Goal: Information Seeking & Learning: Check status

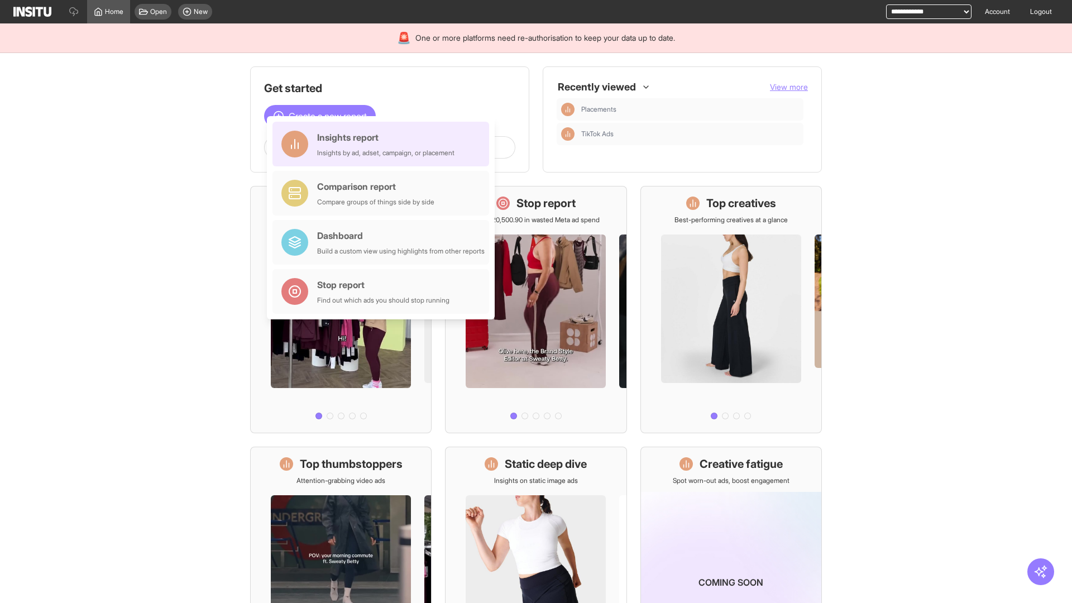
click at [383, 144] on div "Insights report Insights by ad, adset, campaign, or placement" at bounding box center [385, 144] width 137 height 27
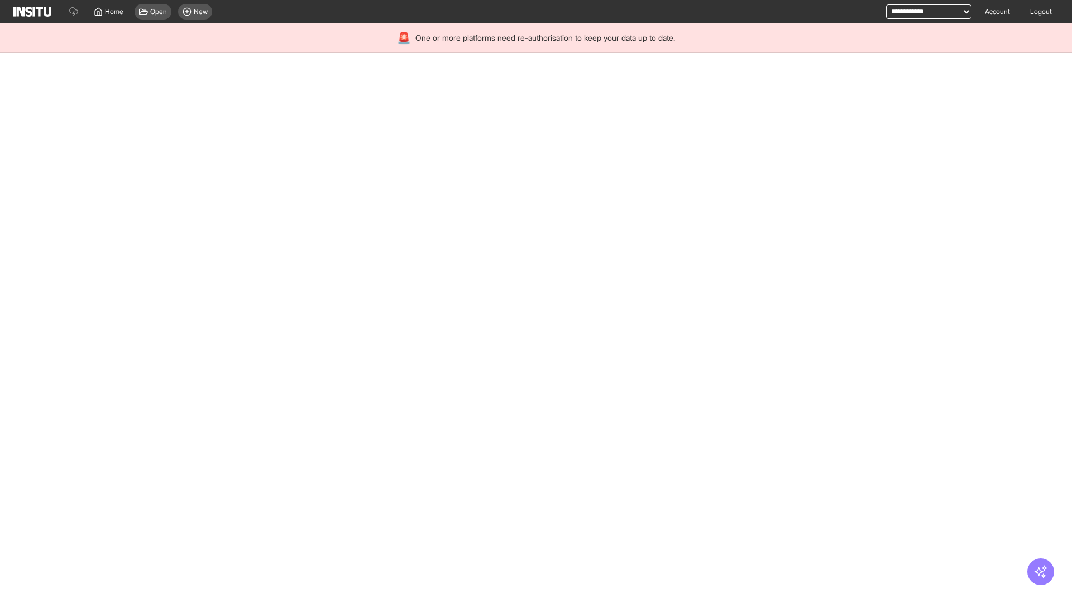
select select "**"
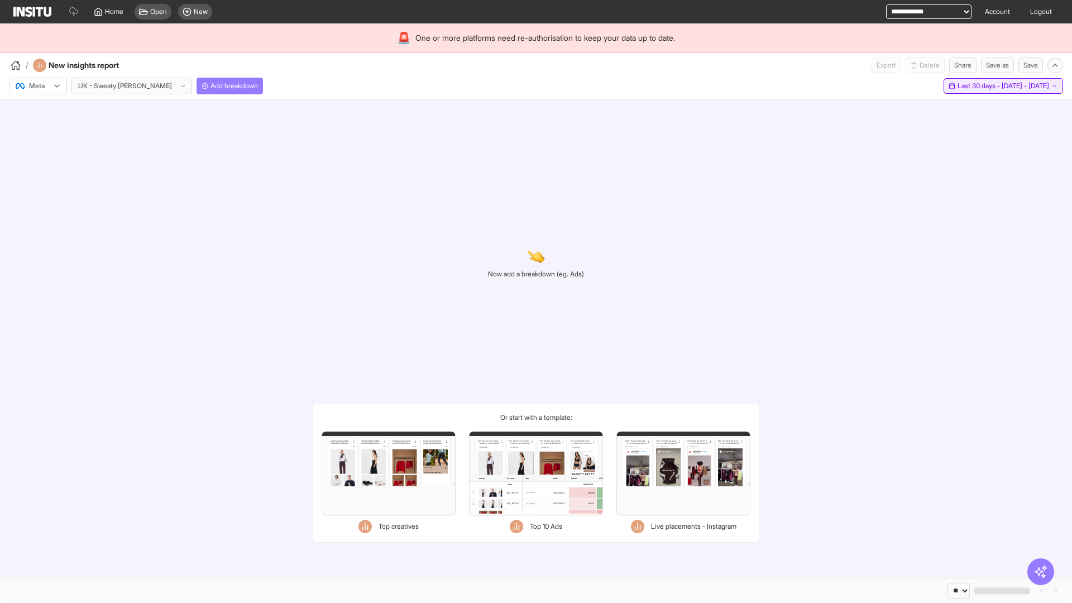
click at [977, 86] on span "Last 30 days - [DATE] - [DATE]" at bounding box center [1003, 85] width 92 height 9
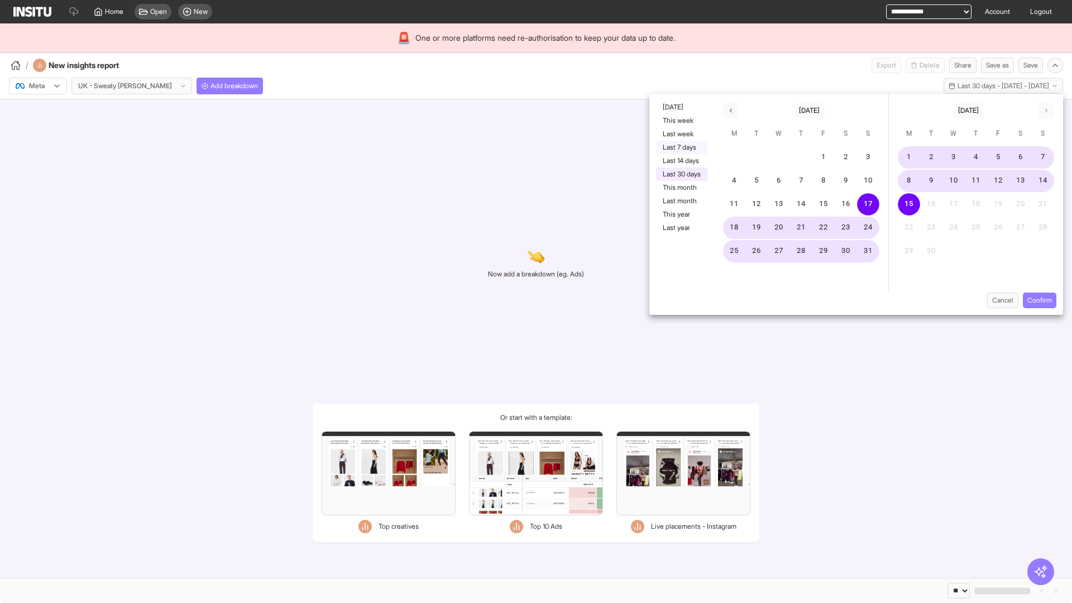
click at [680, 147] on button "Last 7 days" at bounding box center [681, 147] width 51 height 13
